Goal: Navigation & Orientation: Find specific page/section

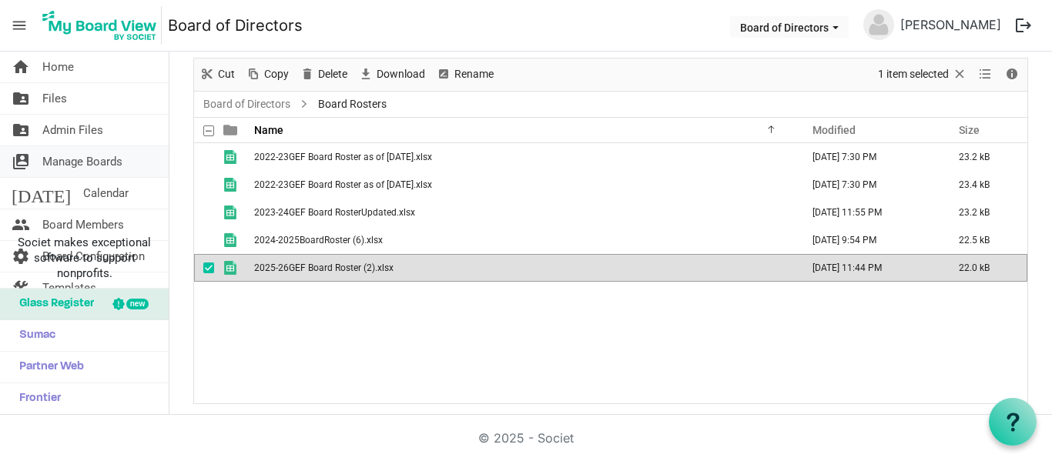
scroll to position [71, 0]
click at [82, 101] on link "folder_shared Files" at bounding box center [84, 98] width 169 height 31
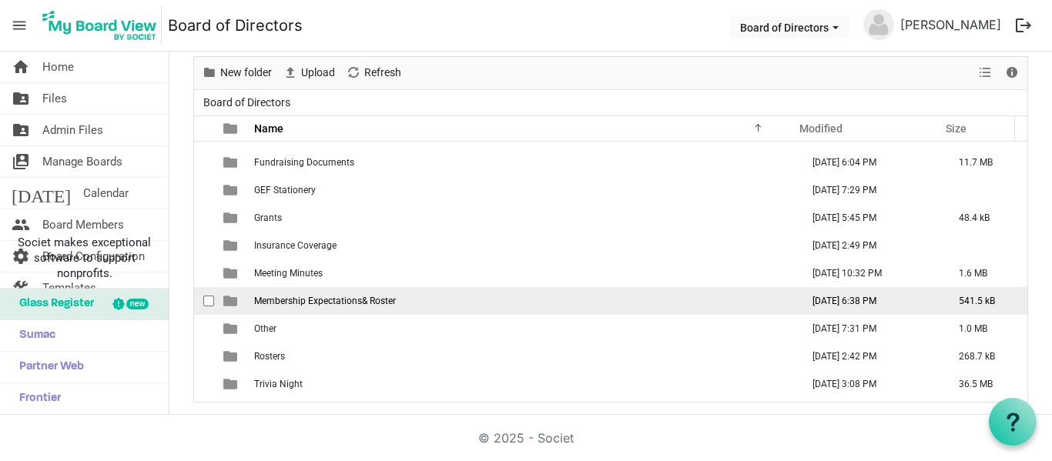
scroll to position [211, 0]
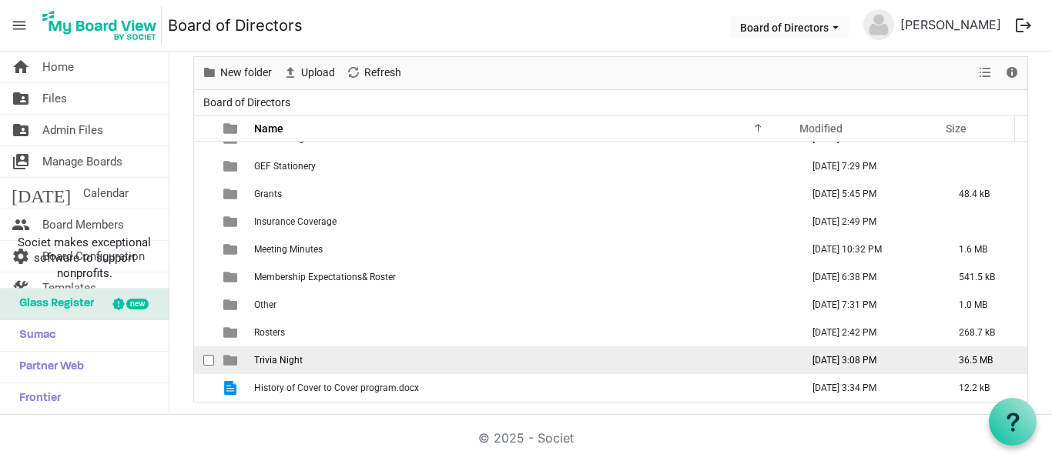
click at [286, 365] on span "Trivia Night" at bounding box center [278, 360] width 49 height 11
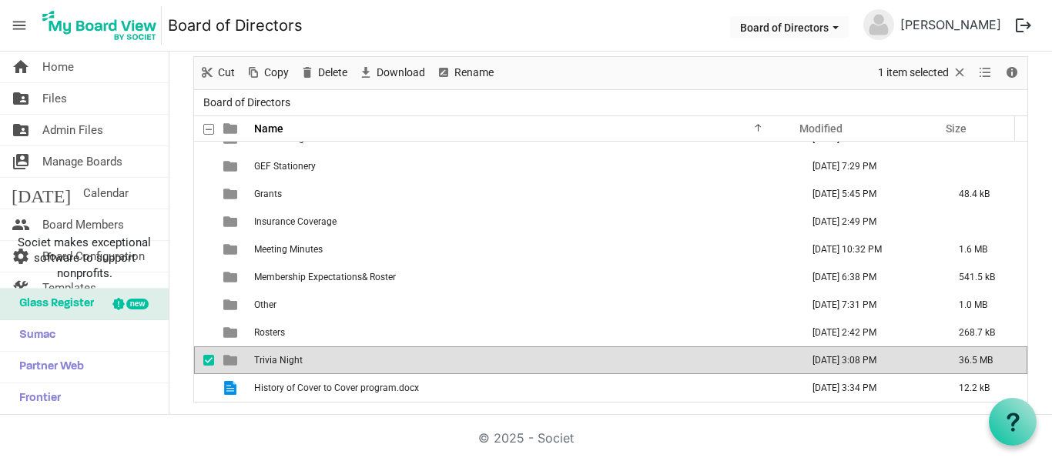
click at [286, 365] on span "Trivia Night" at bounding box center [278, 360] width 49 height 11
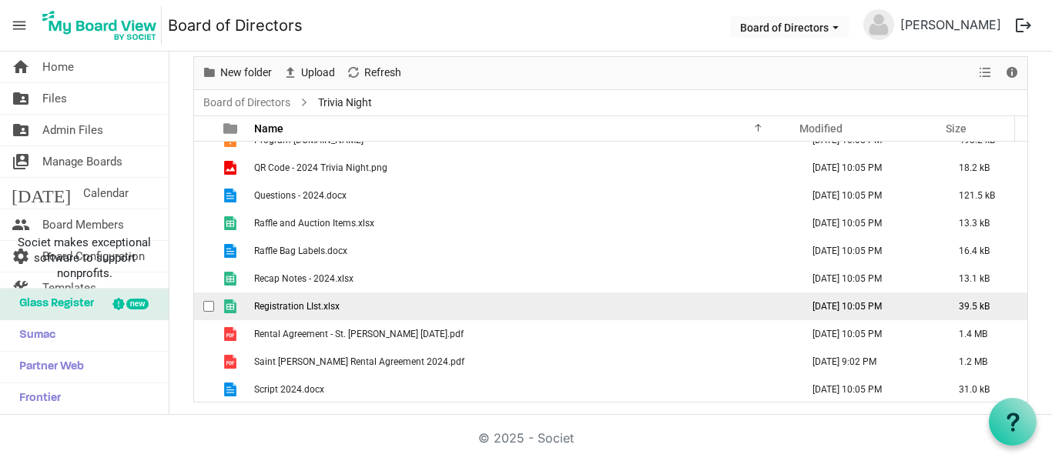
scroll to position [353, 0]
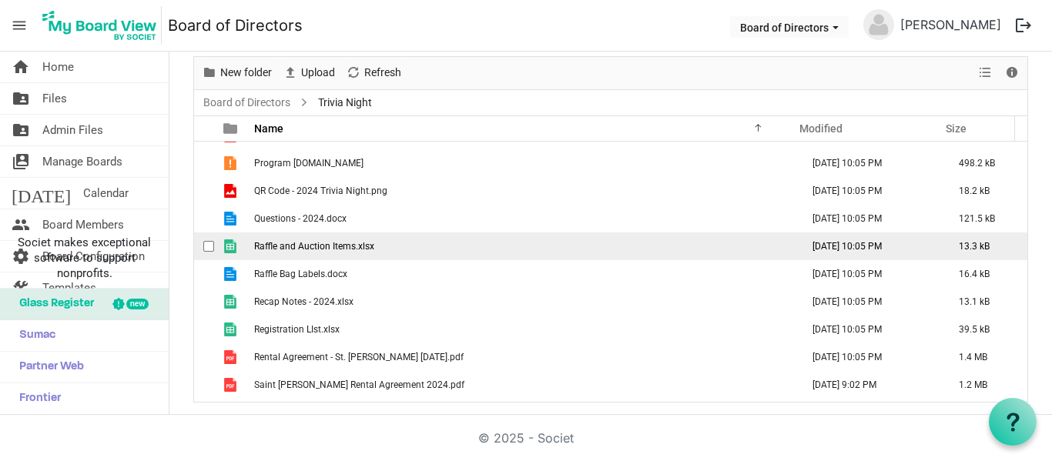
click at [301, 246] on span "Raffle and Auction Items.xlsx" at bounding box center [314, 246] width 120 height 11
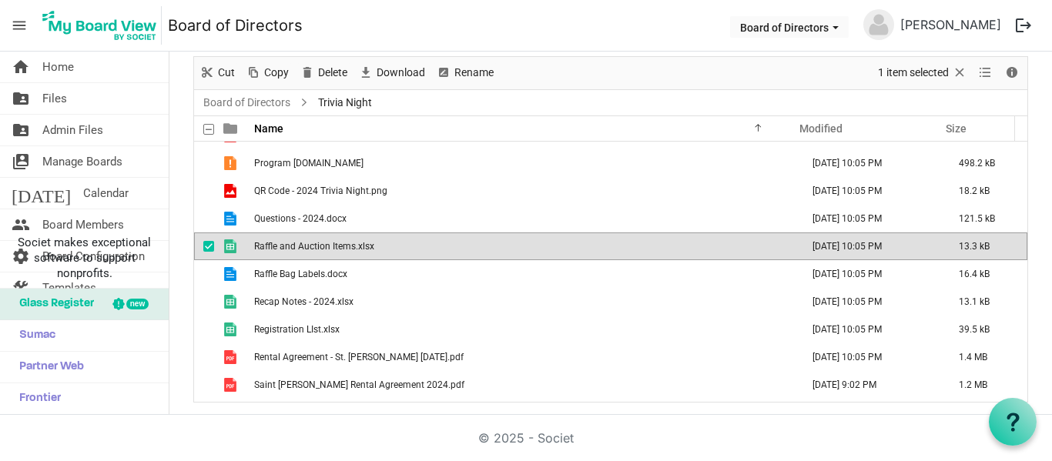
click at [301, 246] on span "Raffle and Auction Items.xlsx" at bounding box center [314, 246] width 120 height 11
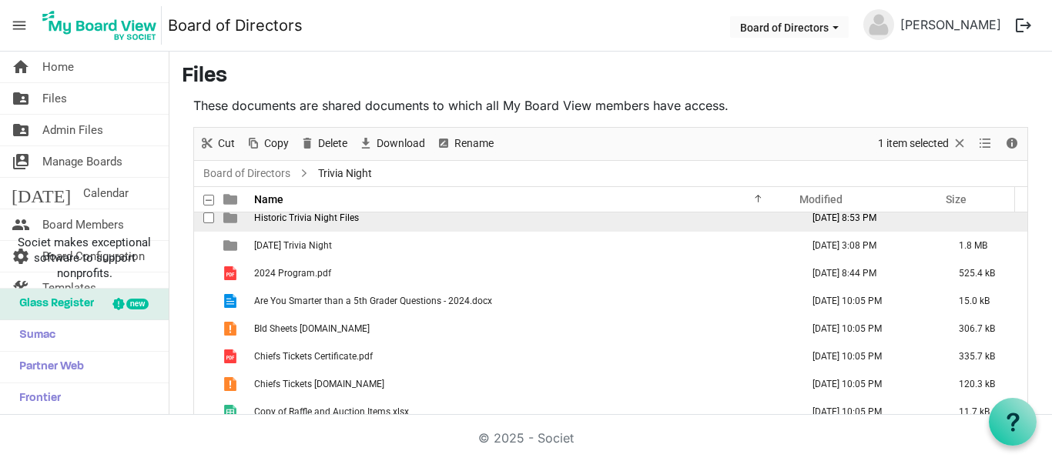
scroll to position [0, 0]
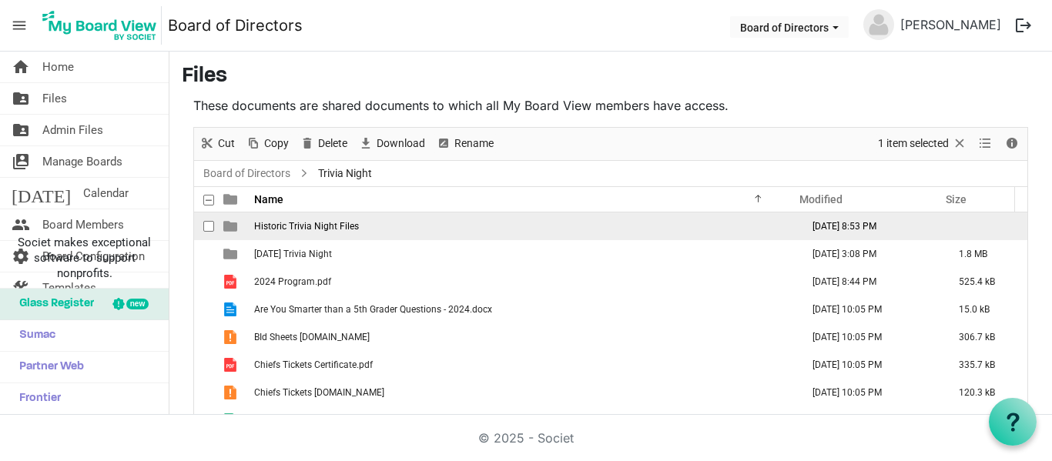
click at [303, 223] on span "Historic Trivia Night Files" at bounding box center [306, 226] width 105 height 11
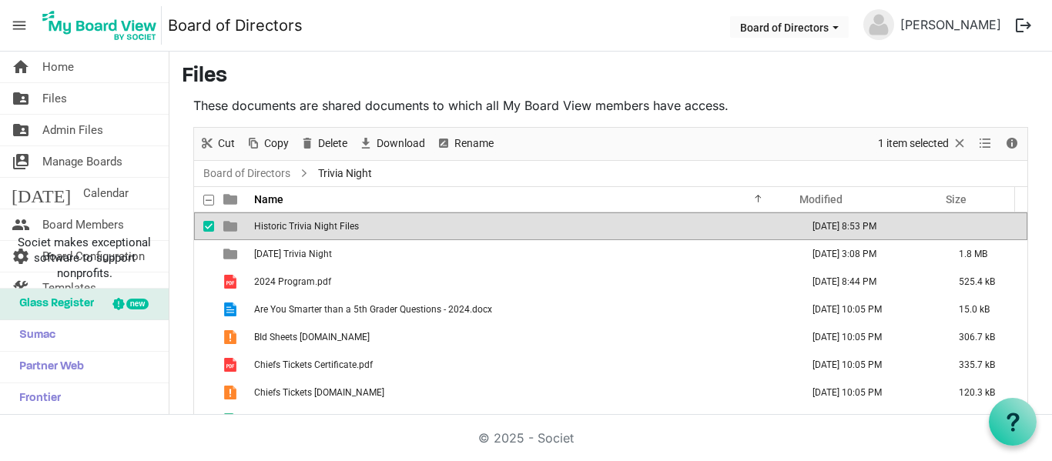
click at [303, 223] on span "Historic Trivia Night Files" at bounding box center [306, 226] width 105 height 11
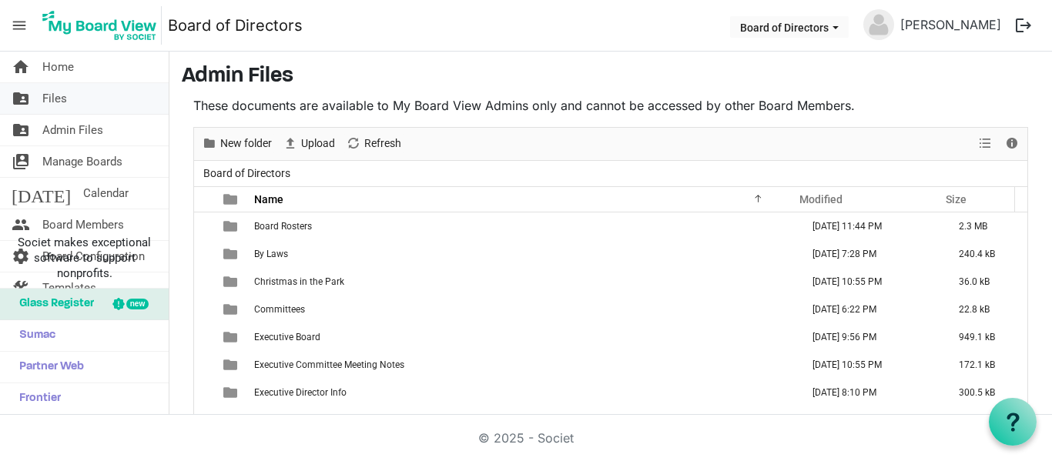
click at [89, 101] on link "folder_shared Files" at bounding box center [84, 98] width 169 height 31
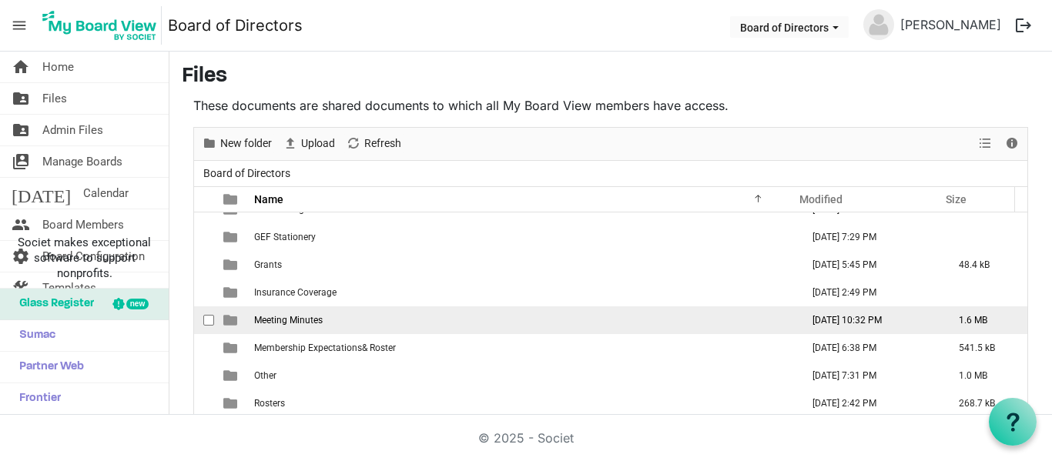
scroll to position [71, 0]
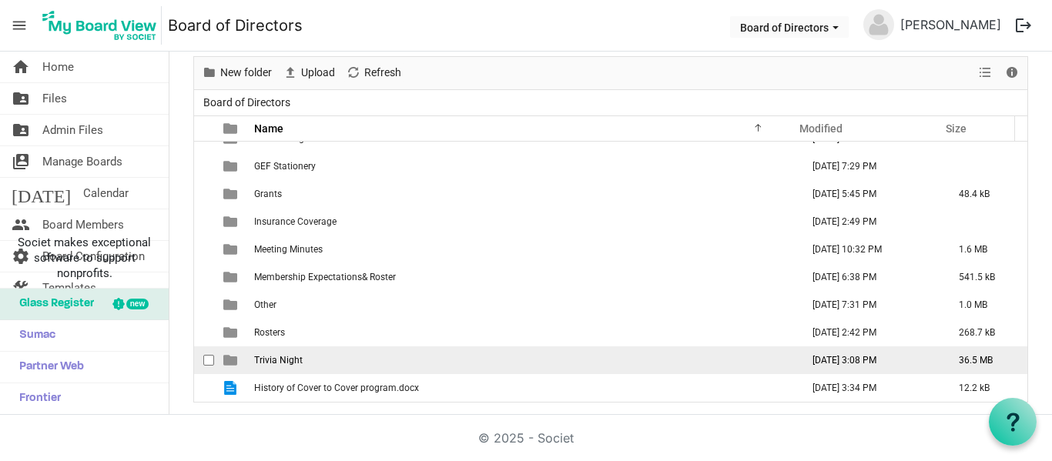
click at [289, 361] on span "Trivia Night" at bounding box center [278, 360] width 49 height 11
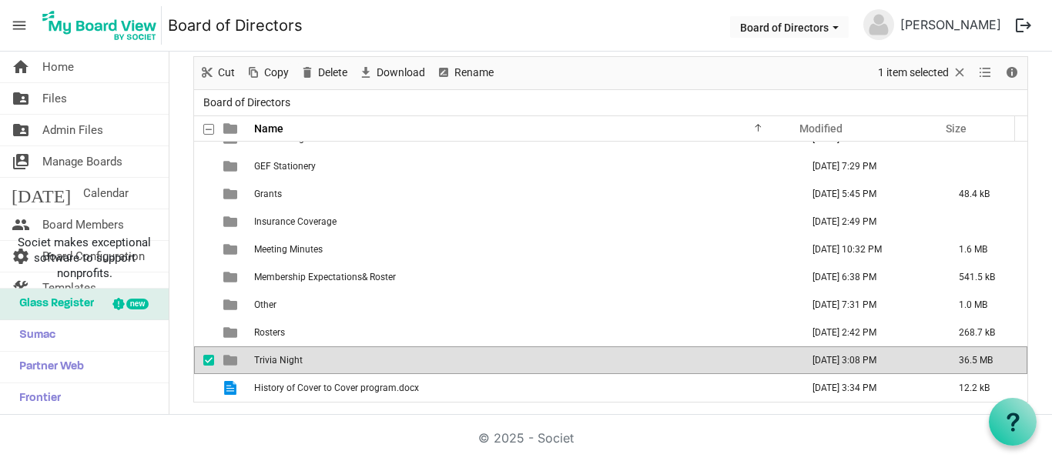
click at [289, 361] on span "Trivia Night" at bounding box center [278, 360] width 49 height 11
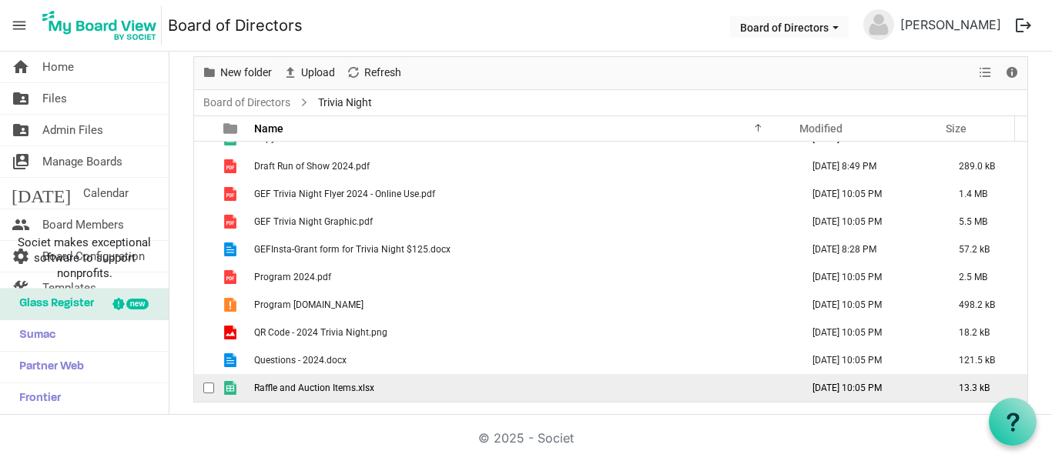
click at [339, 387] on span "Raffle and Auction Items.xlsx" at bounding box center [314, 388] width 120 height 11
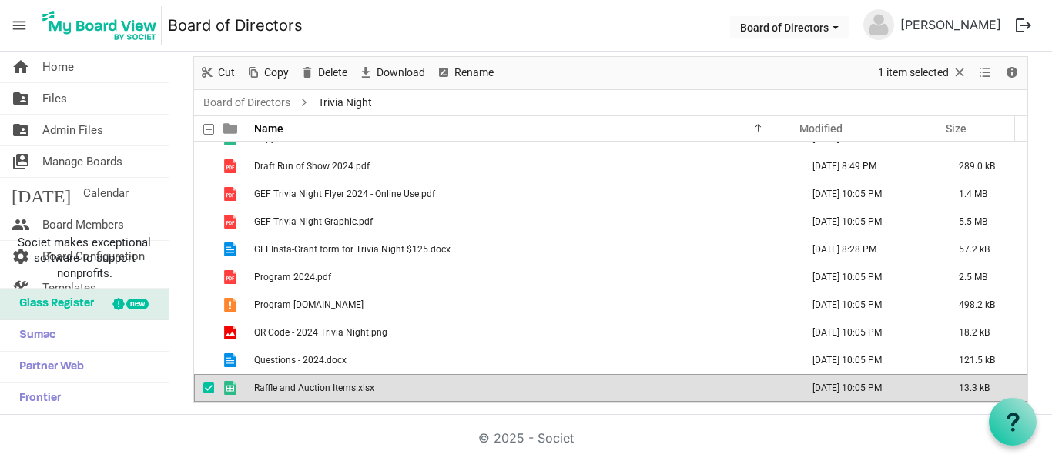
click at [339, 387] on span "Raffle and Auction Items.xlsx" at bounding box center [314, 388] width 120 height 11
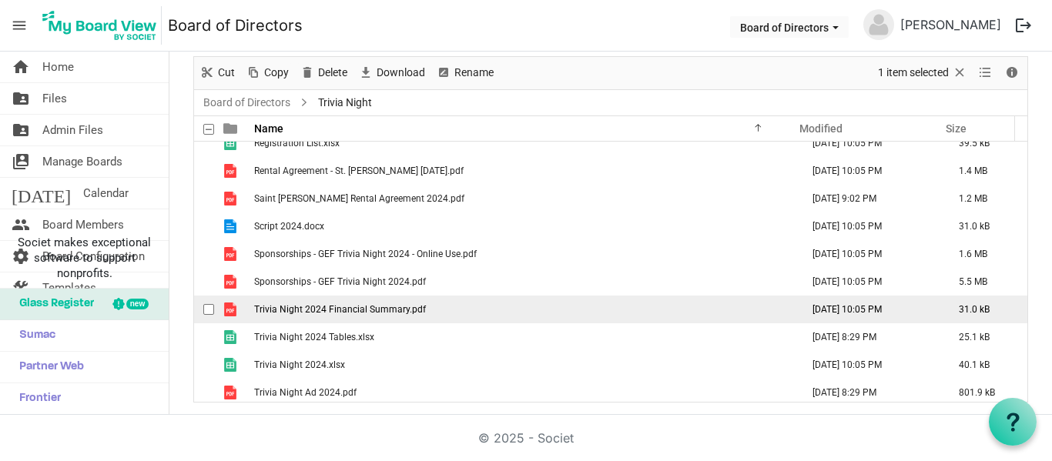
scroll to position [596, 0]
